Goal: Check status: Check status

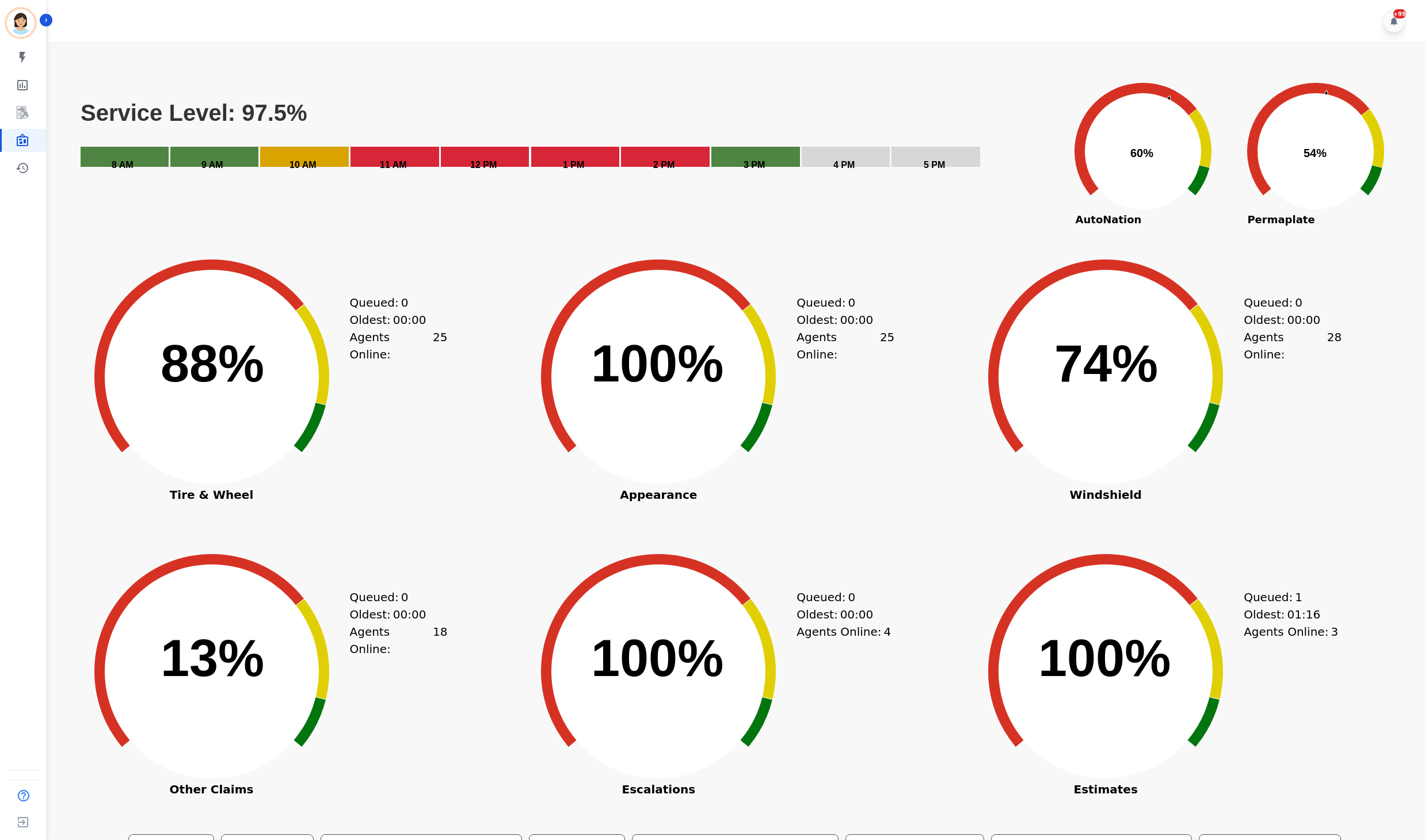
drag, startPoint x: 23, startPoint y: 389, endPoint x: 18, endPoint y: 397, distance: 9.4
click at [23, 389] on div "Javiera Carrasco ID: javiera.carrasco@permaplate.com My skills My Metrics Inter…" at bounding box center [23, 420] width 46 height 840
drag, startPoint x: 441, startPoint y: 490, endPoint x: 460, endPoint y: 486, distance: 19.4
click at [444, 490] on div "Queued: 0 Oldest: 00:00 Agents Online: 25" at bounding box center [399, 396] width 98 height 288
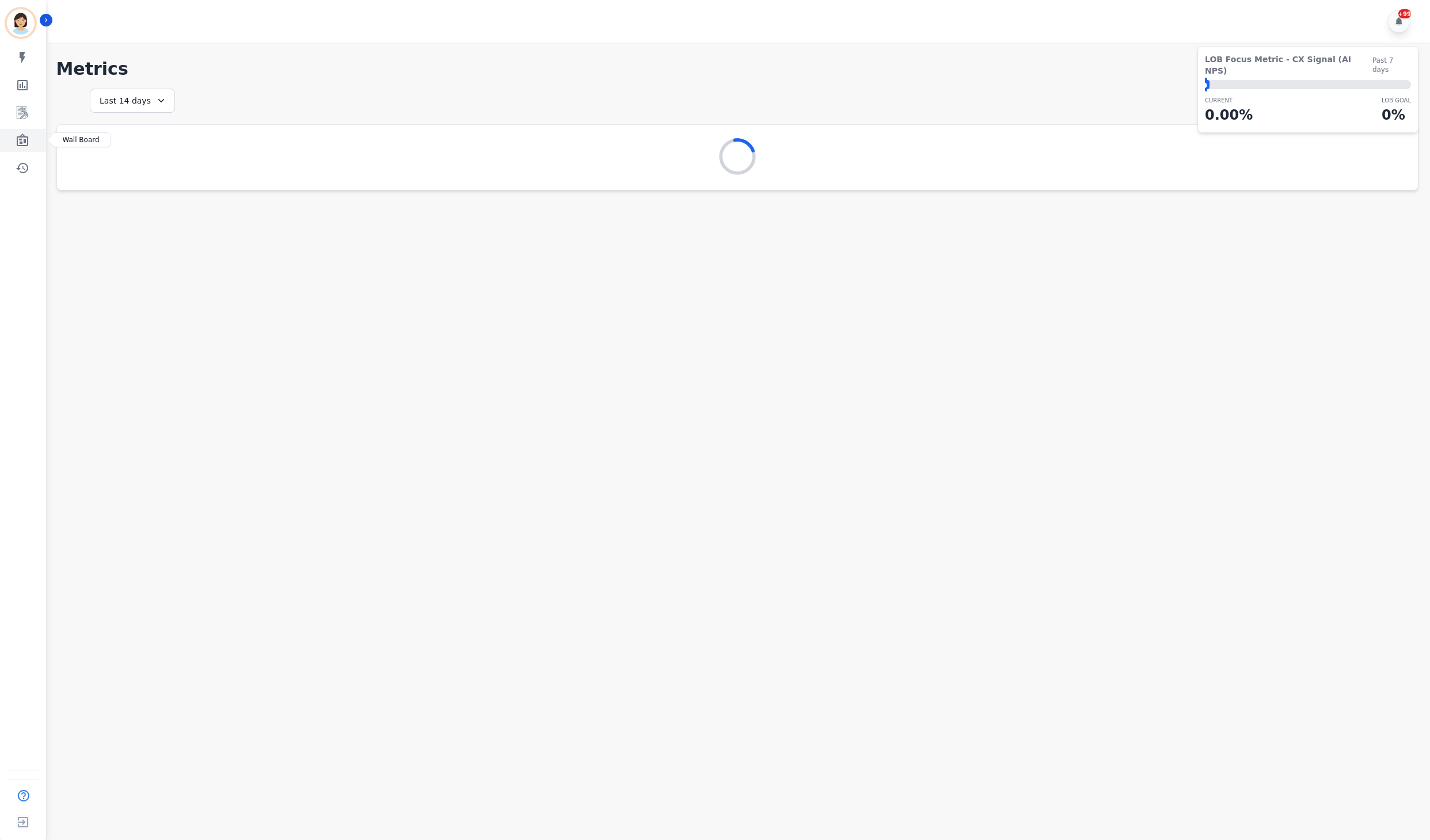
click at [19, 146] on icon "Sidebar" at bounding box center [22, 140] width 12 height 13
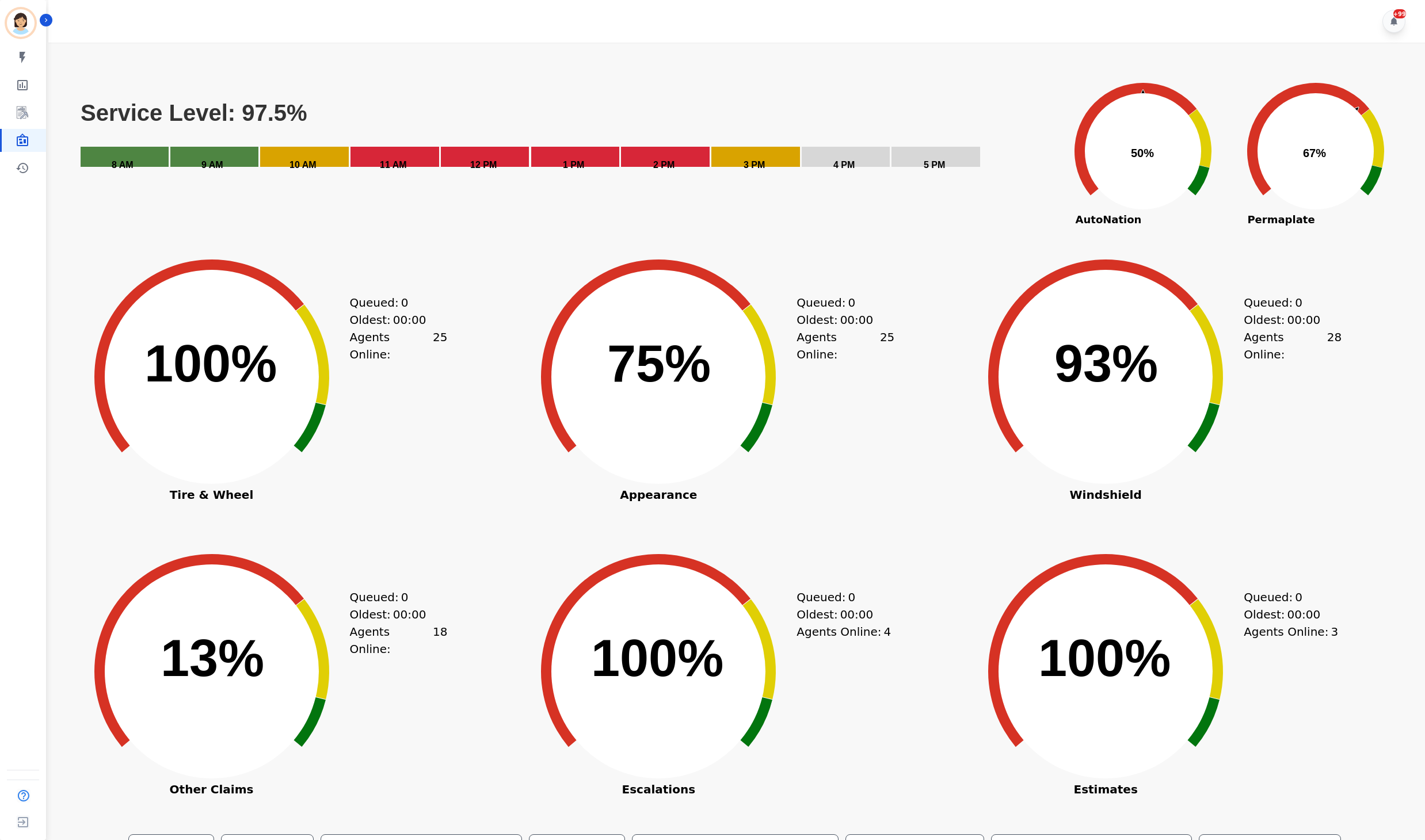
click at [171, 271] on icon at bounding box center [198, 355] width 209 height 193
